Goal: Navigation & Orientation: Find specific page/section

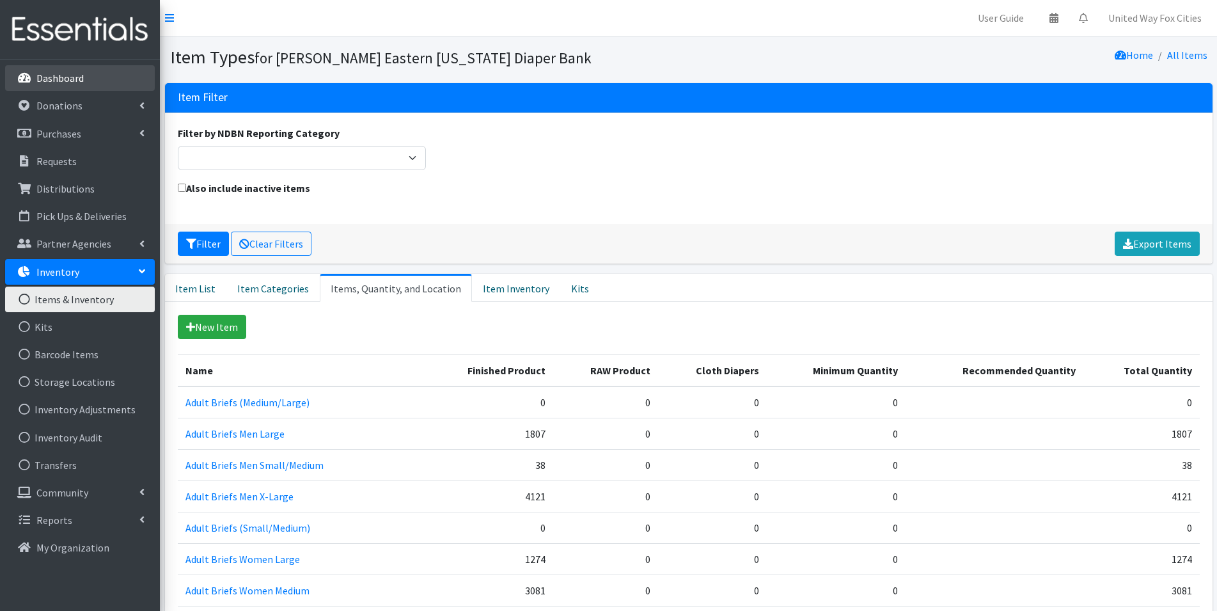
scroll to position [1663, 0]
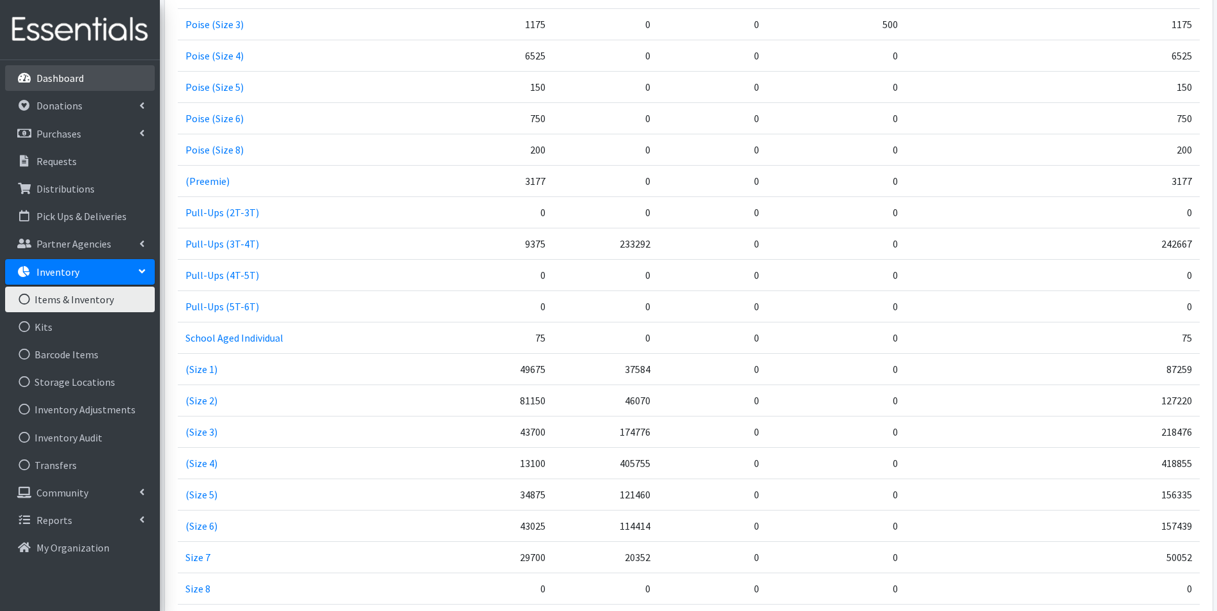
click at [57, 78] on p "Dashboard" at bounding box center [59, 78] width 47 height 13
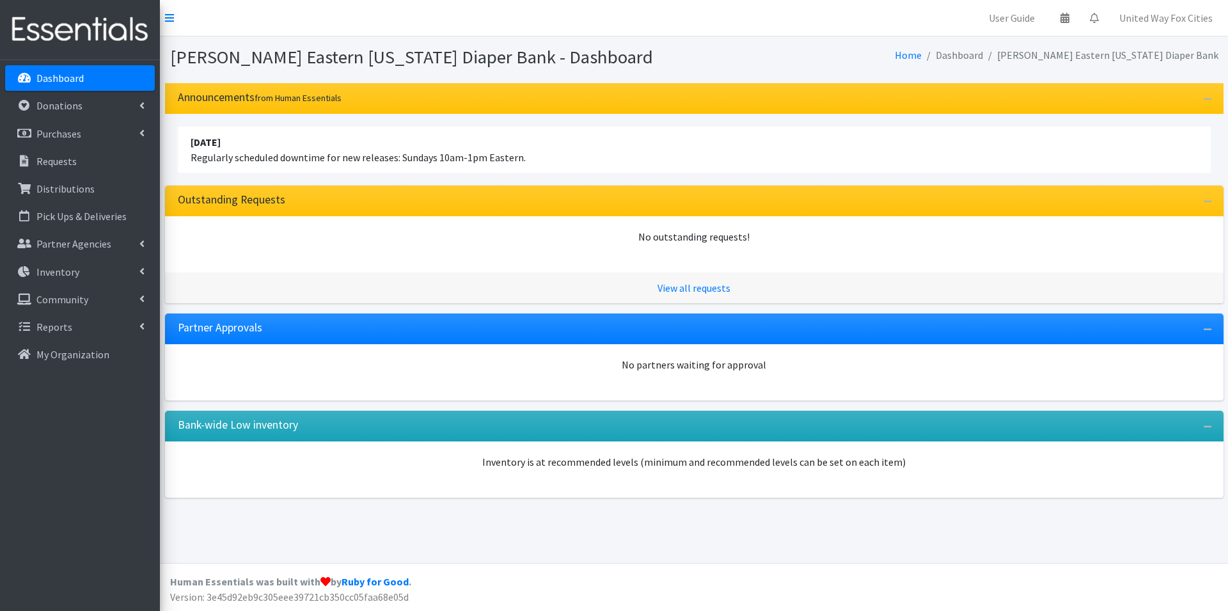
click at [48, 78] on p "Dashboard" at bounding box center [59, 78] width 47 height 13
click at [107, 215] on p "Pick Ups & Deliveries" at bounding box center [81, 216] width 90 height 13
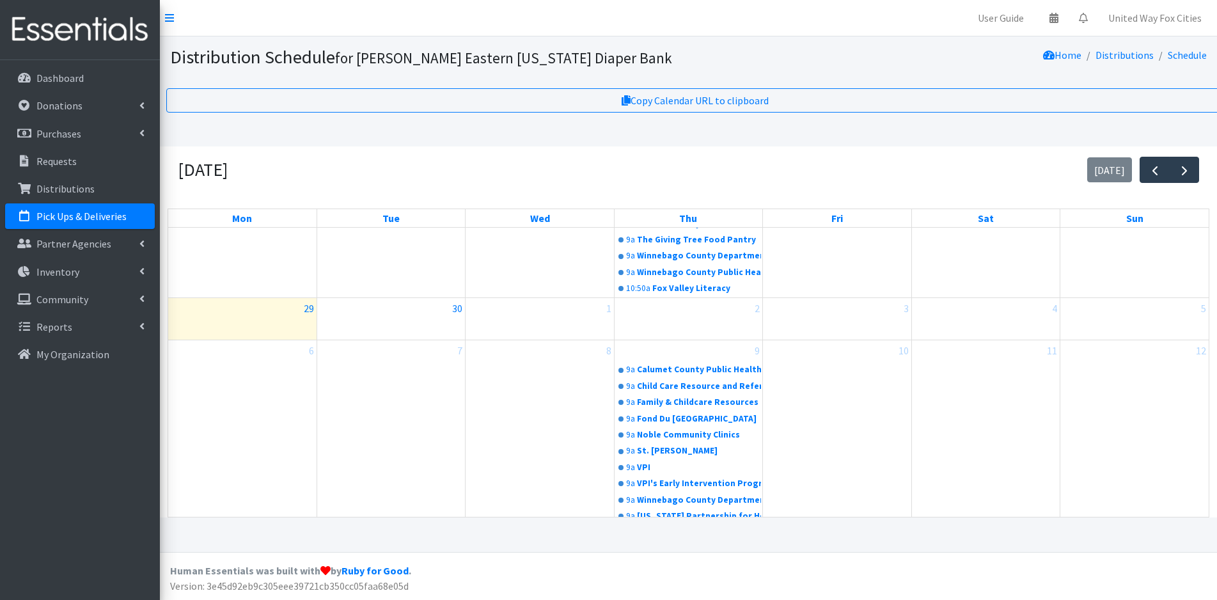
scroll to position [11, 0]
click at [59, 81] on p "Dashboard" at bounding box center [59, 78] width 47 height 13
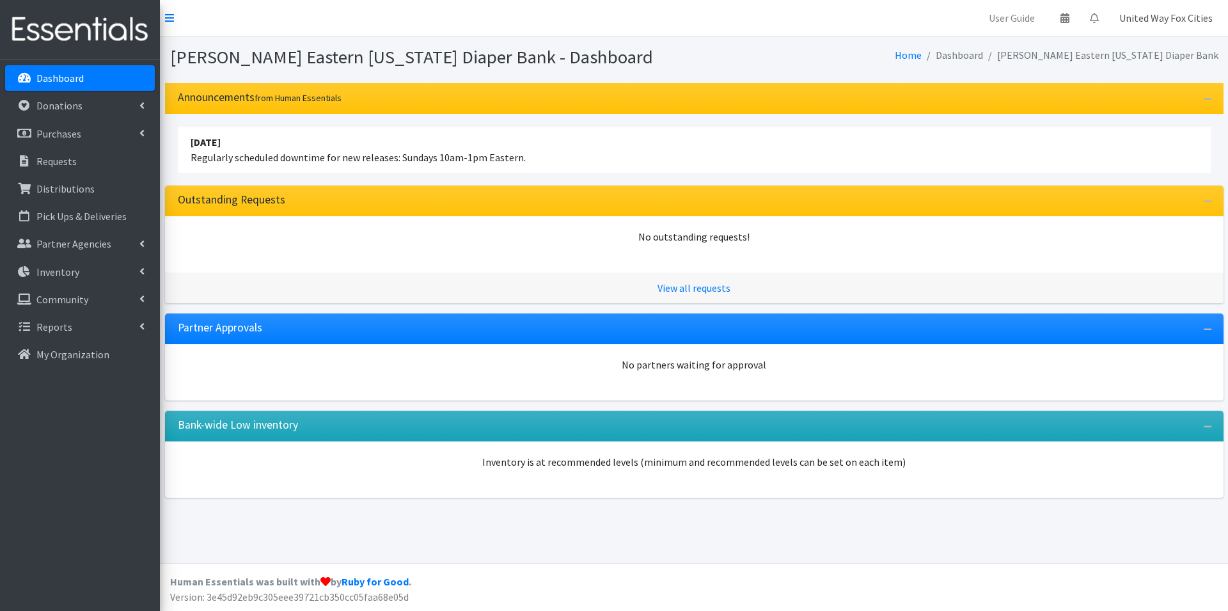
click at [1162, 17] on link "United Way Fox Cities" at bounding box center [1166, 18] width 114 height 26
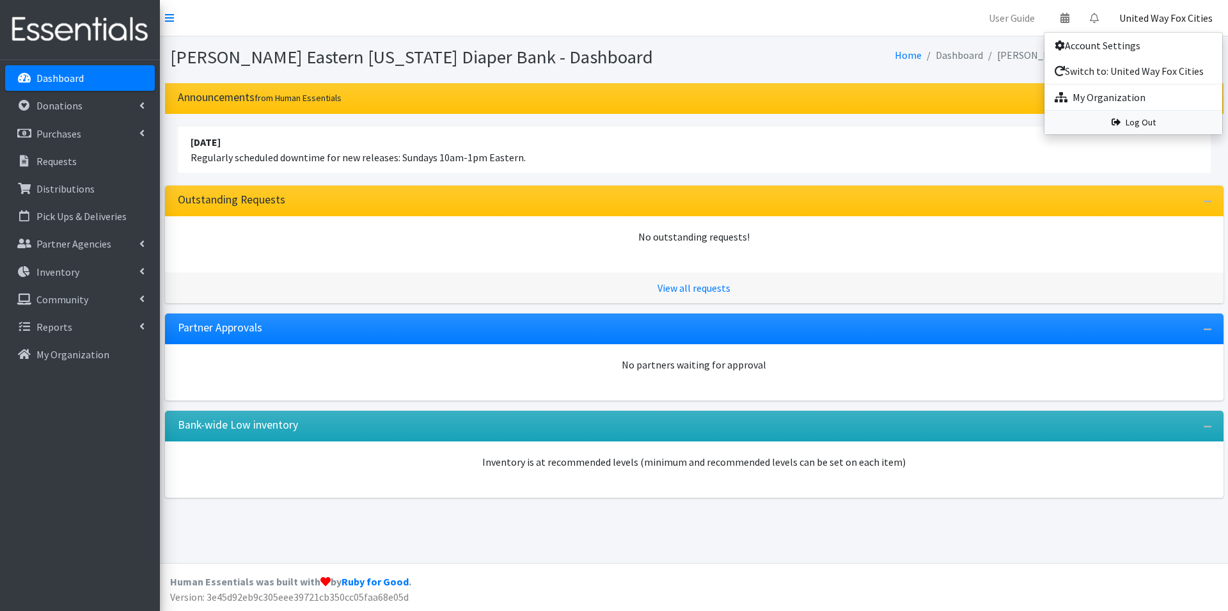
click at [1140, 125] on link "Log Out" at bounding box center [1133, 123] width 178 height 24
